Goal: Transaction & Acquisition: Purchase product/service

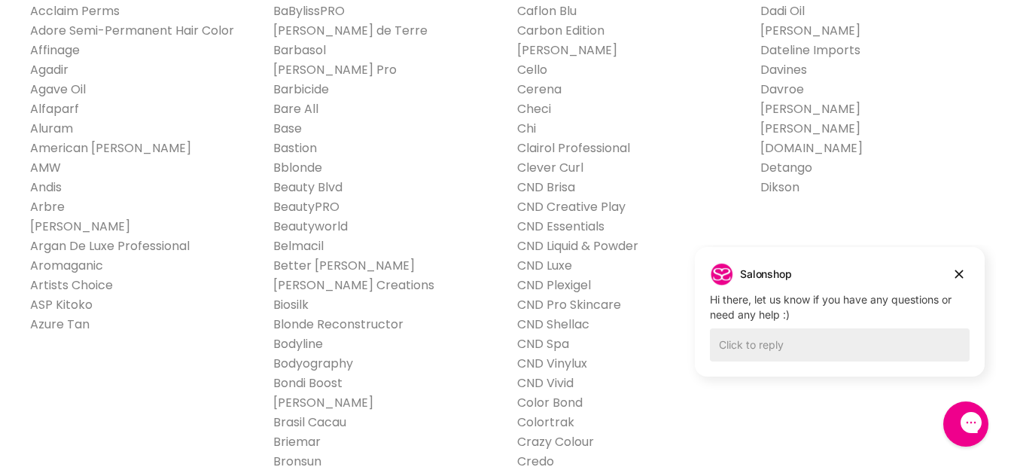
scroll to position [151, 0]
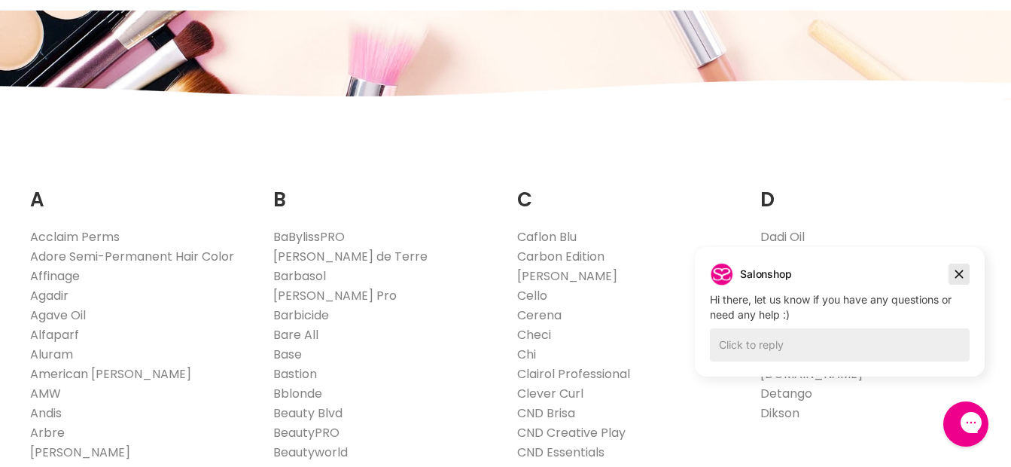
drag, startPoint x: 967, startPoint y: 272, endPoint x: 1644, endPoint y: 517, distance: 720.1
click at [967, 272] on button "Dismiss campaign" at bounding box center [958, 273] width 21 height 21
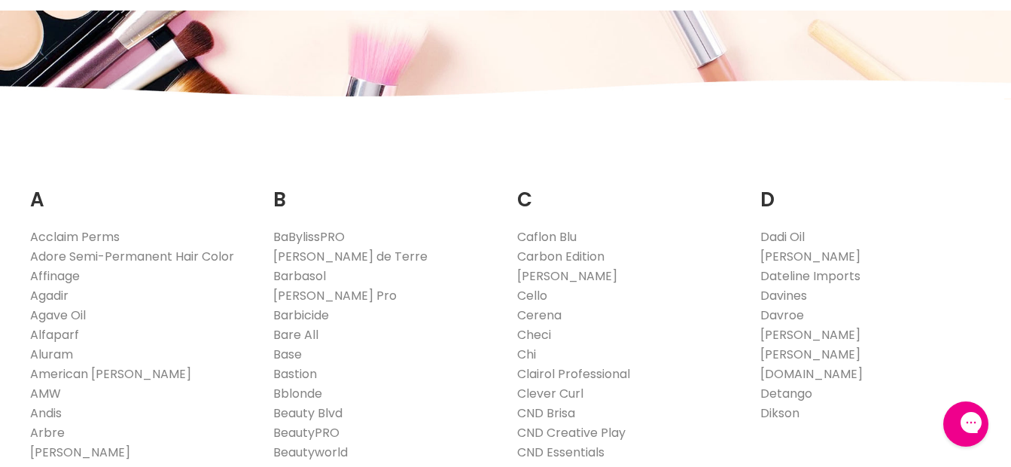
scroll to position [0, 0]
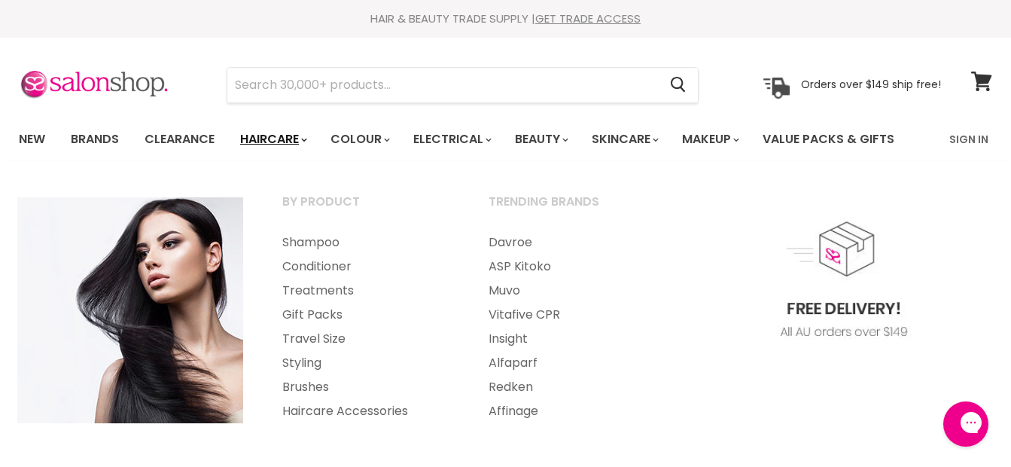
click at [293, 138] on link "Haircare" at bounding box center [272, 139] width 87 height 32
click at [307, 266] on link "Conditioner" at bounding box center [364, 266] width 203 height 24
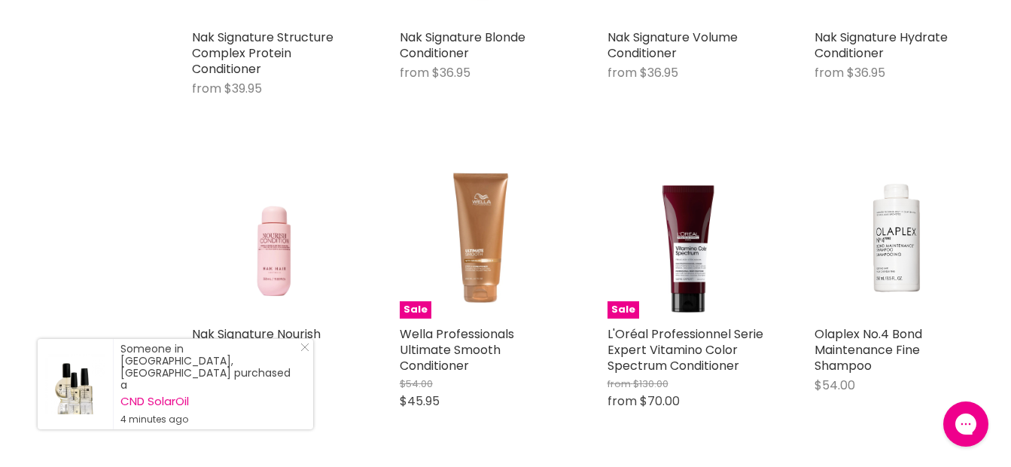
scroll to position [2634, 0]
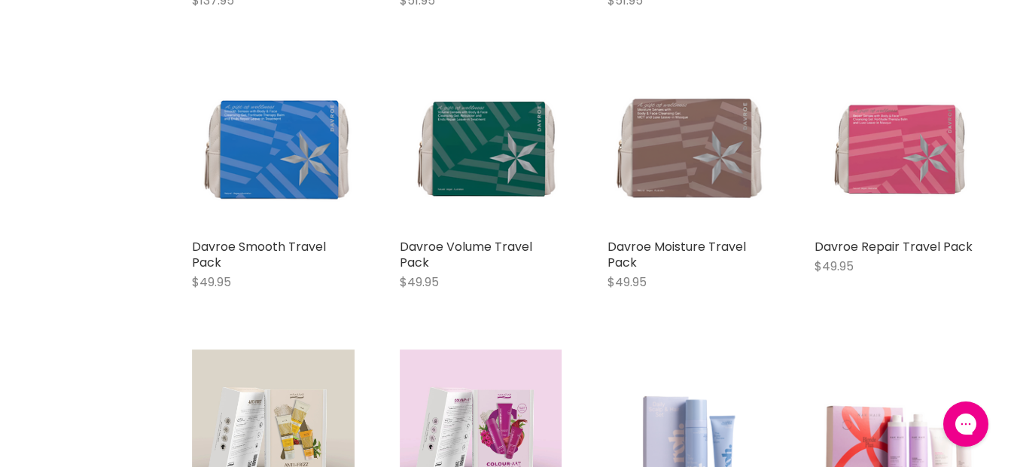
scroll to position [5870, 0]
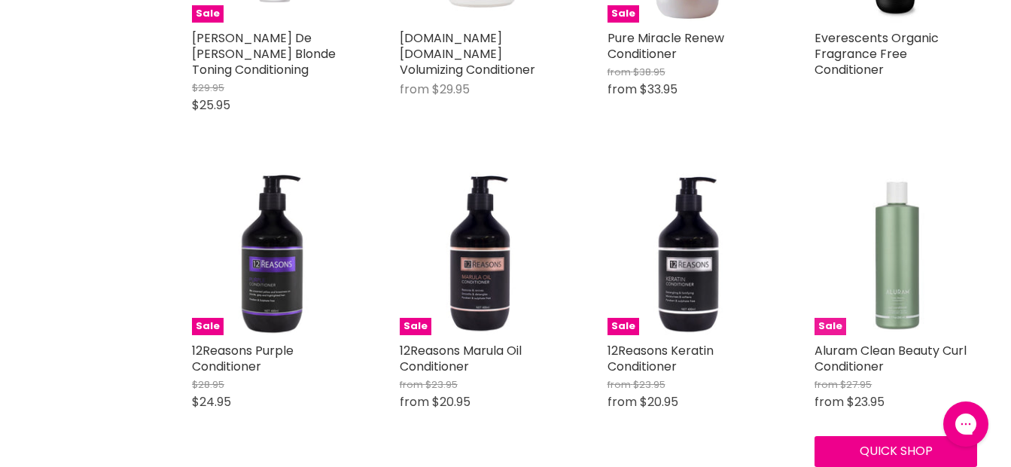
scroll to position [9933, 0]
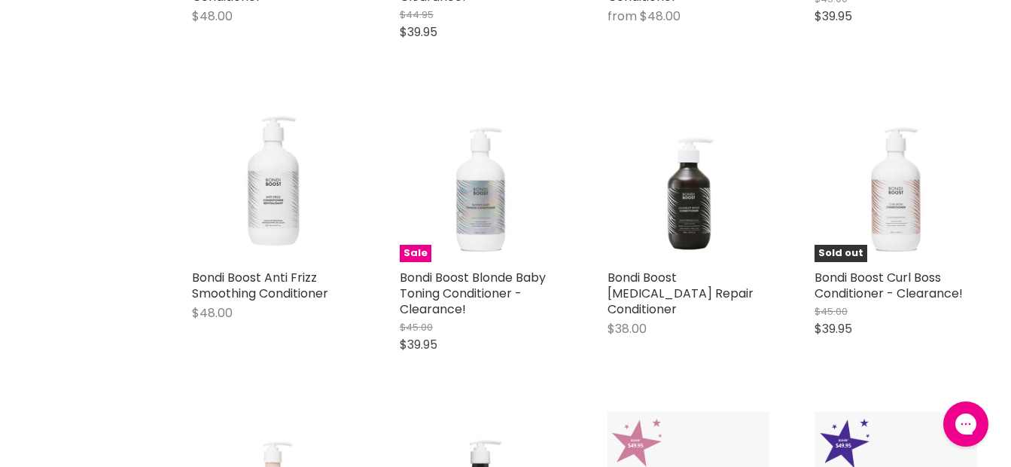
scroll to position [13696, 0]
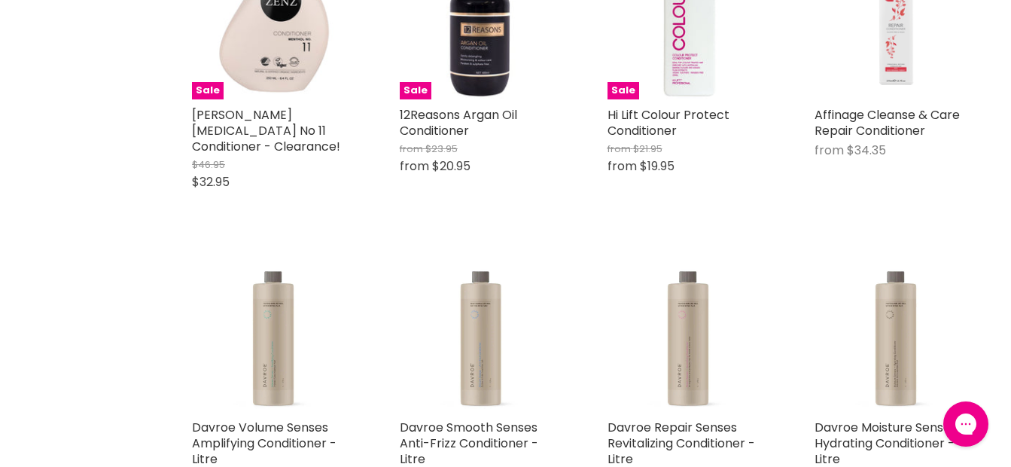
scroll to position [15426, 0]
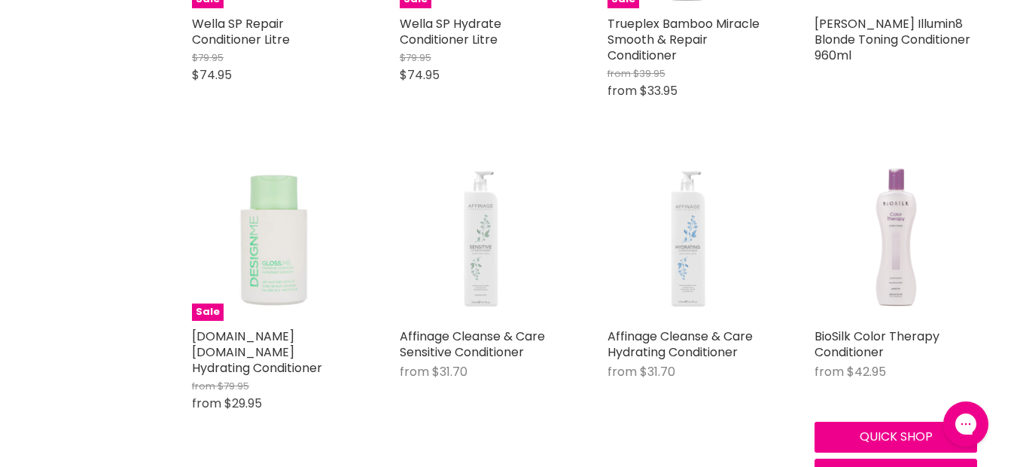
scroll to position [20769, 0]
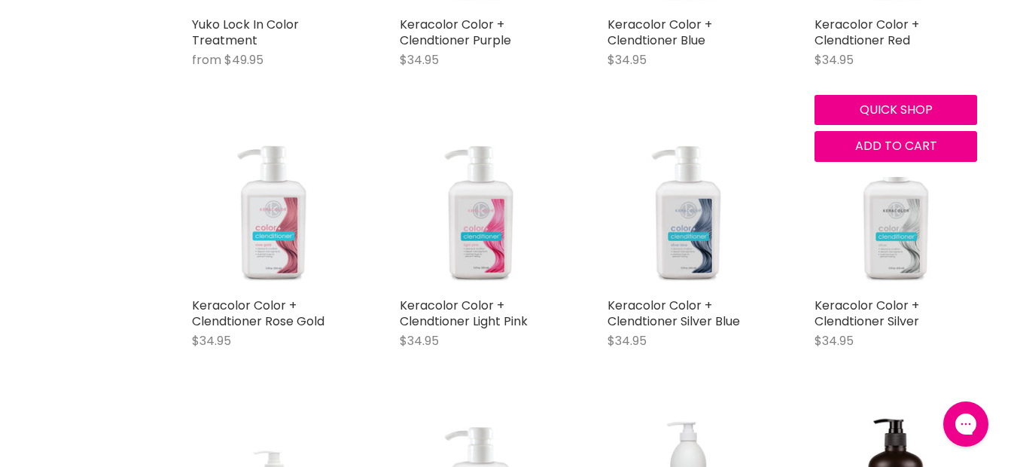
scroll to position [24757, 0]
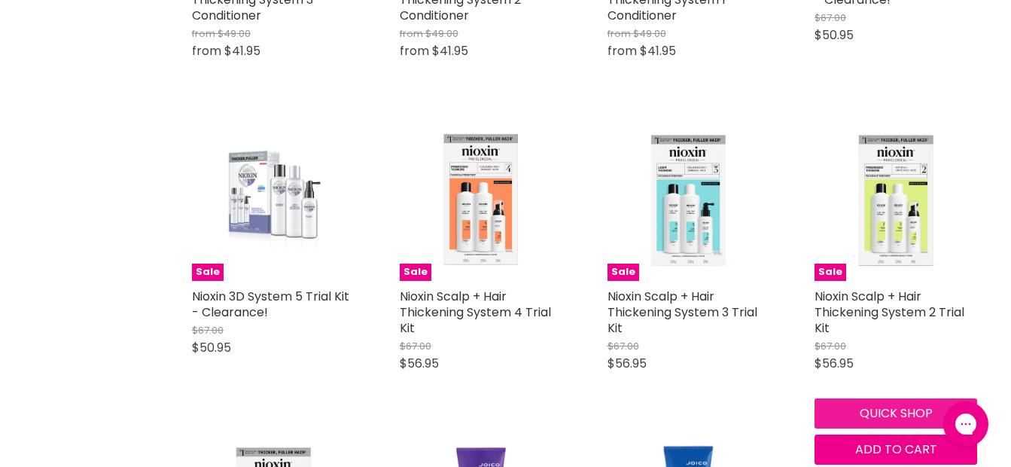
scroll to position [28068, 0]
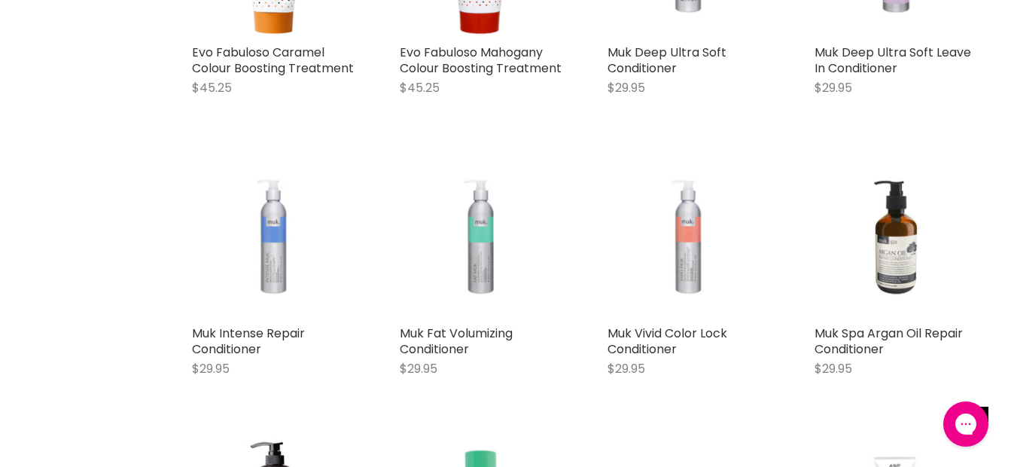
scroll to position [31756, 0]
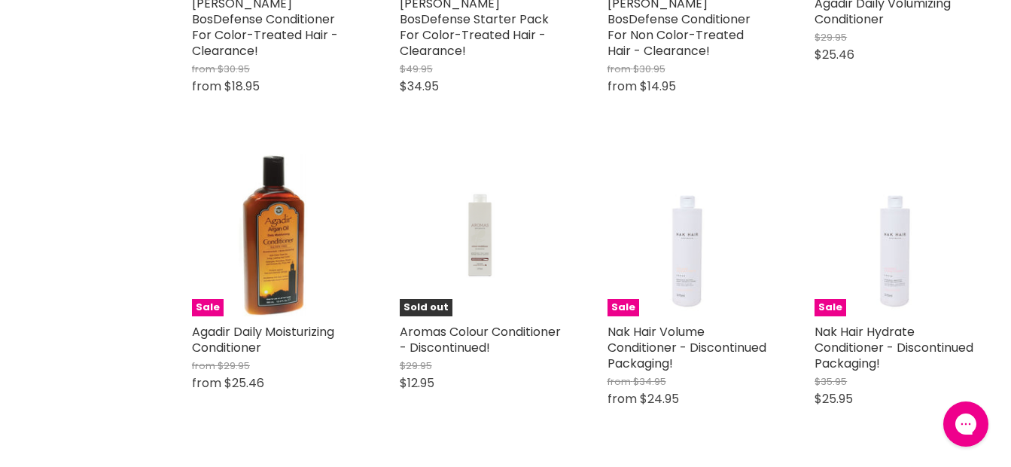
scroll to position [35443, 0]
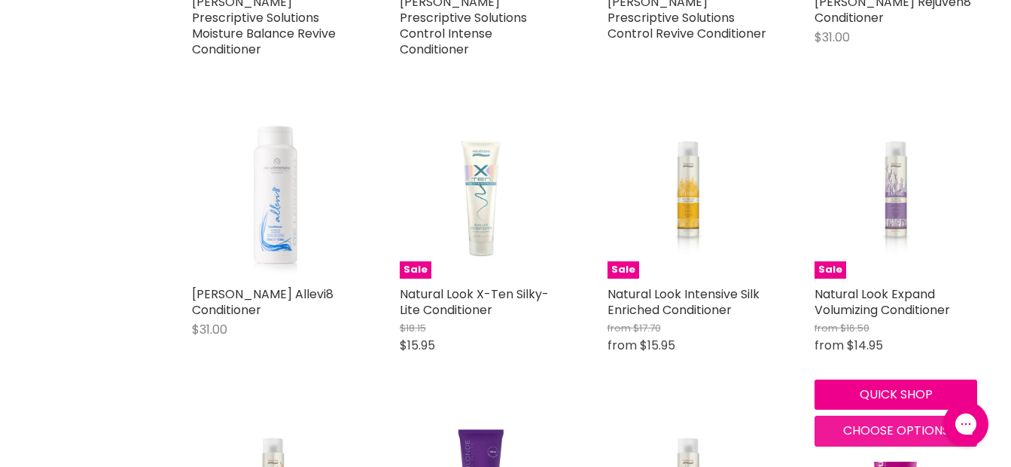
scroll to position [38453, 0]
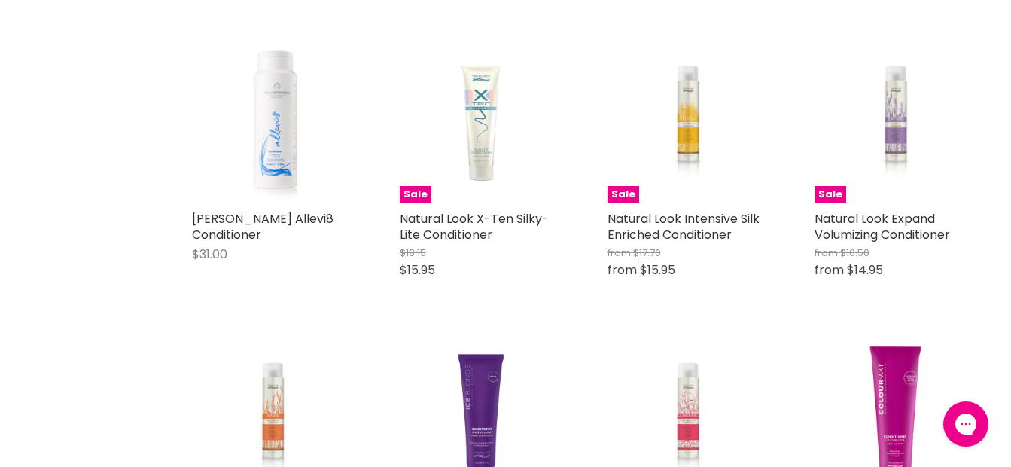
click at [690, 337] on img "Main content" at bounding box center [688, 418] width 108 height 163
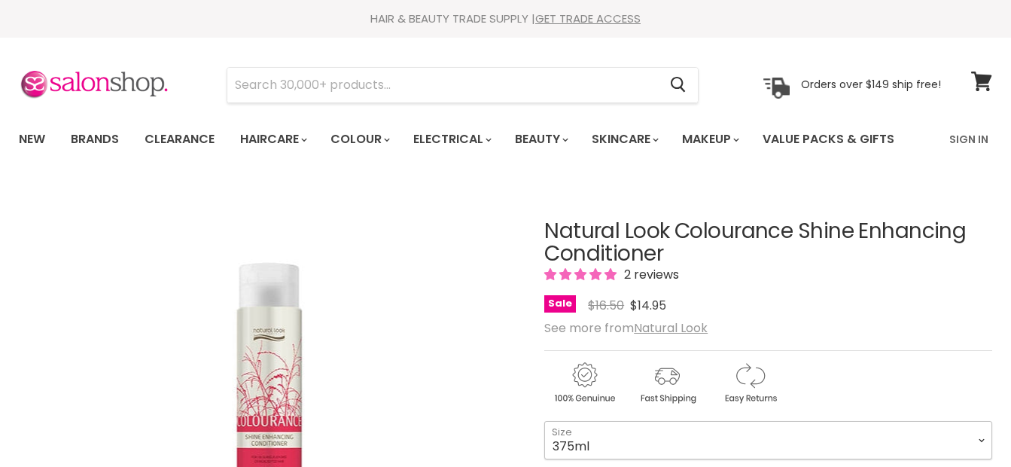
click at [594, 421] on select "375ml 1 Litre" at bounding box center [768, 440] width 448 height 38
drag, startPoint x: 977, startPoint y: 211, endPoint x: 619, endPoint y: 267, distance: 363.2
click at [977, 421] on select "375ml 1 Litre" at bounding box center [768, 440] width 448 height 38
click at [978, 421] on select "375ml 1 Litre" at bounding box center [768, 440] width 448 height 38
click at [609, 421] on select "375ml 1 Litre" at bounding box center [768, 440] width 448 height 38
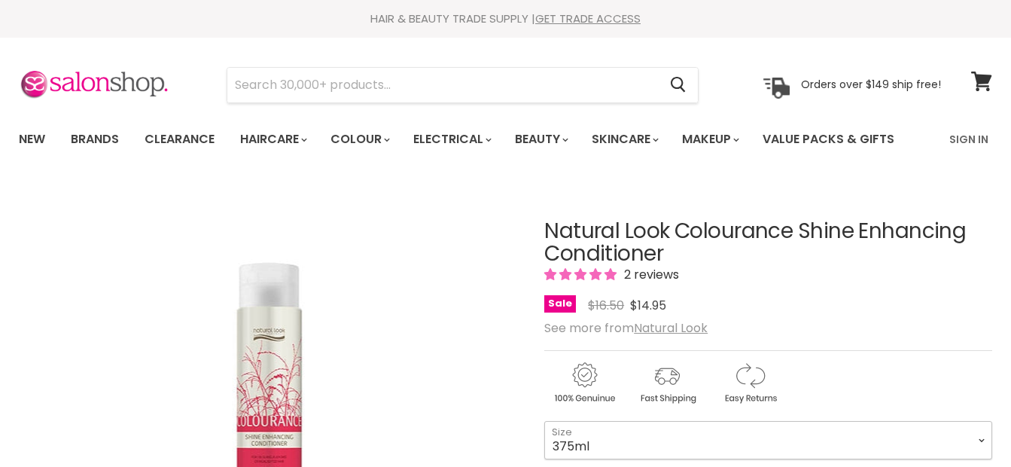
click at [568, 421] on select "375ml 1 Litre" at bounding box center [768, 440] width 448 height 38
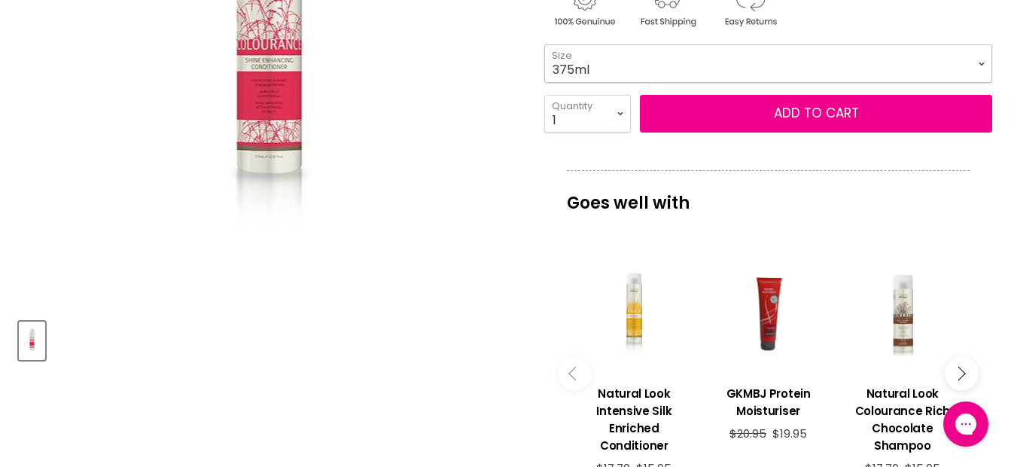
scroll to position [151, 0]
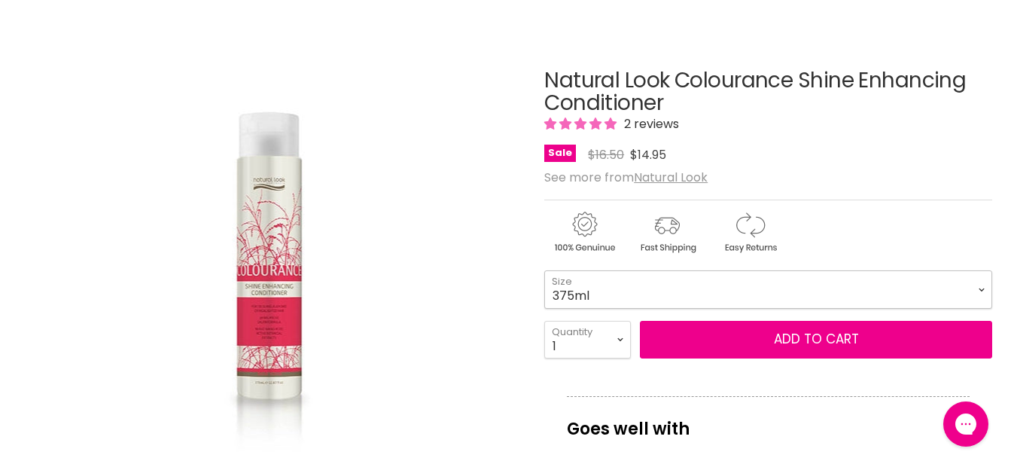
click at [659, 301] on select "375ml 1 Litre" at bounding box center [768, 289] width 448 height 38
click at [544, 270] on select "375ml 1 Litre" at bounding box center [768, 289] width 448 height 38
select select "1 Litre"
